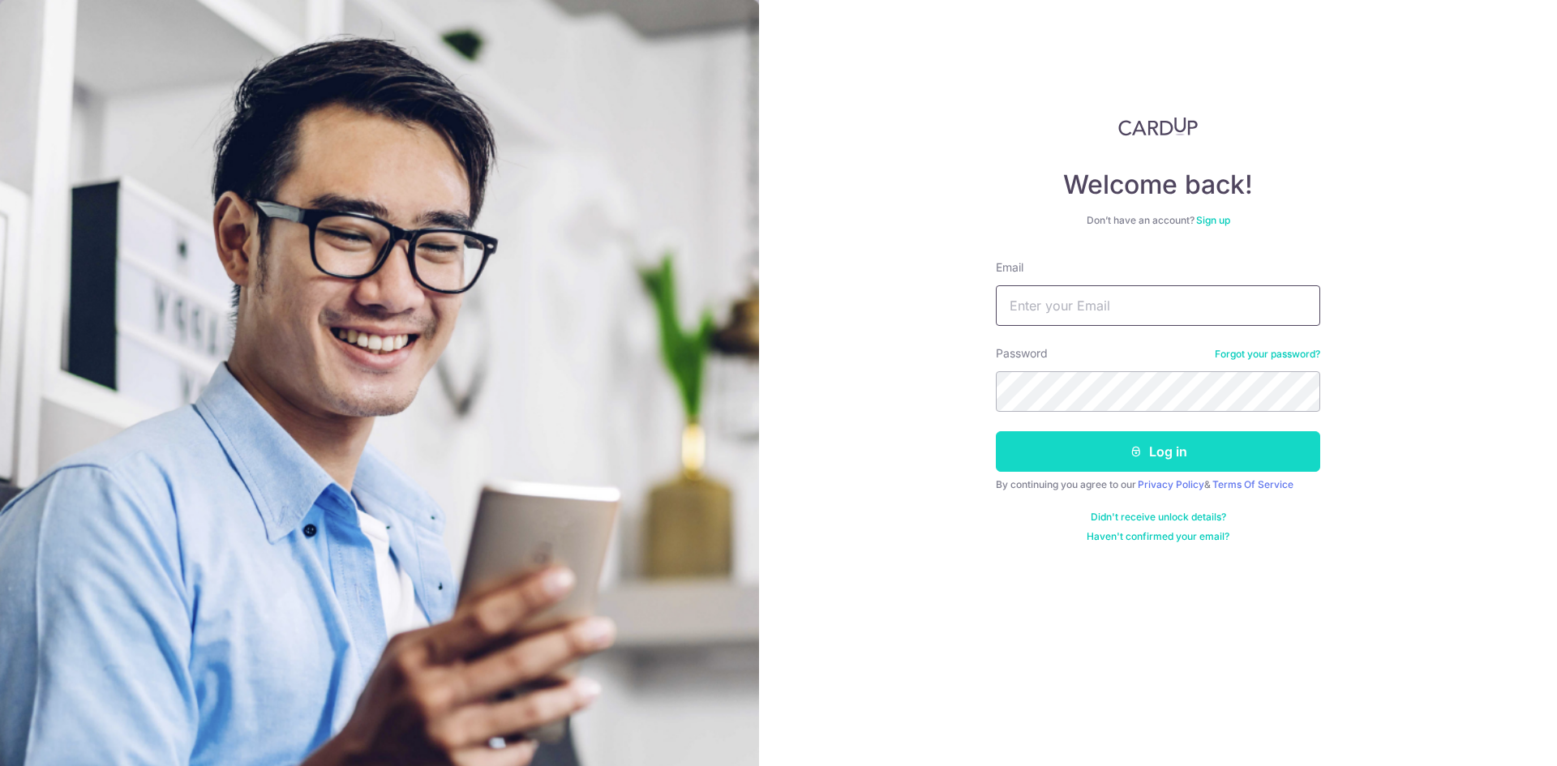
type input "[EMAIL_ADDRESS][DOMAIN_NAME]"
click at [1159, 465] on button "Log in" at bounding box center [1158, 451] width 324 height 41
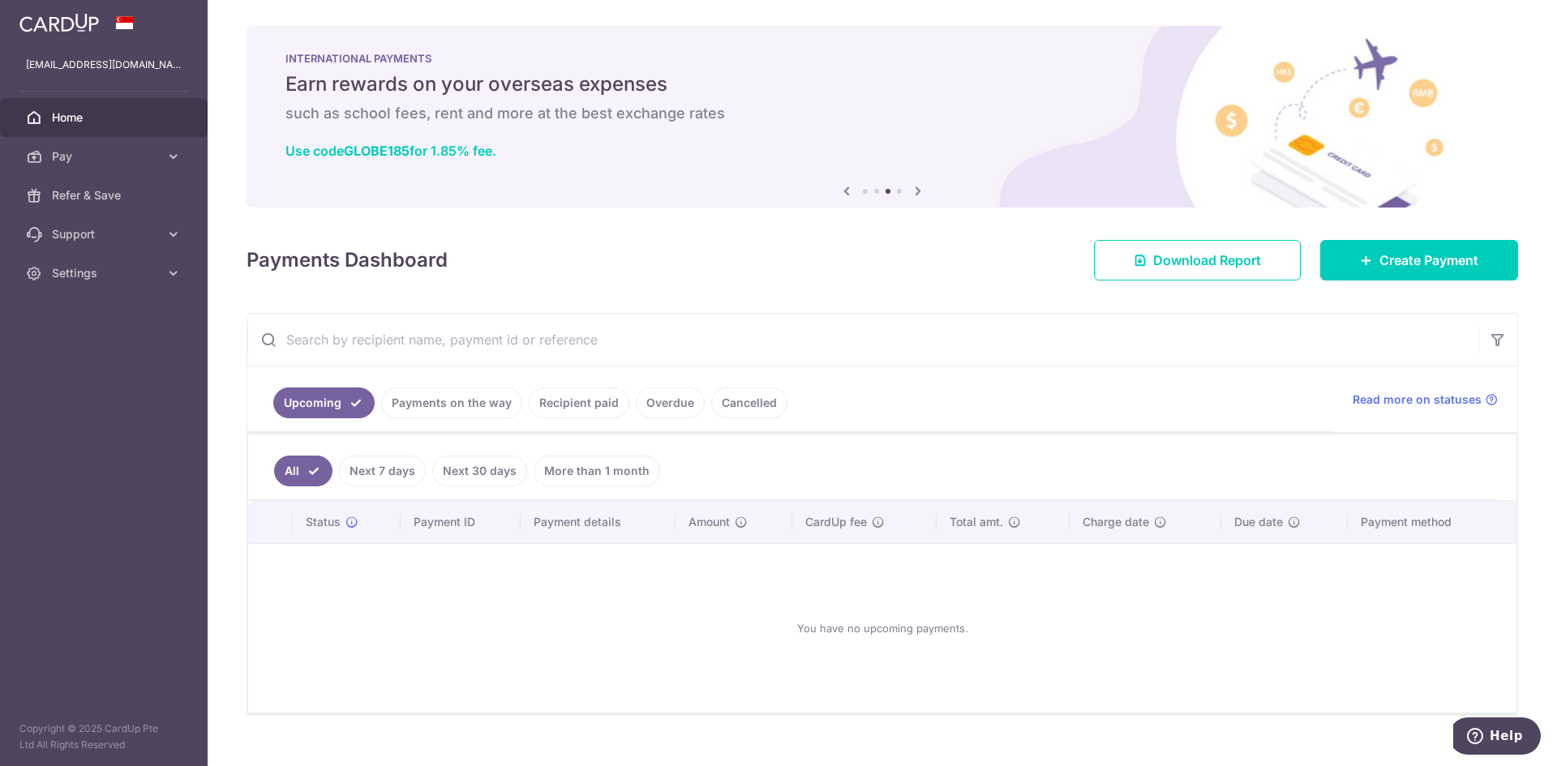
click at [474, 409] on link "Payments on the way" at bounding box center [451, 403] width 141 height 31
